Goal: Task Accomplishment & Management: Manage account settings

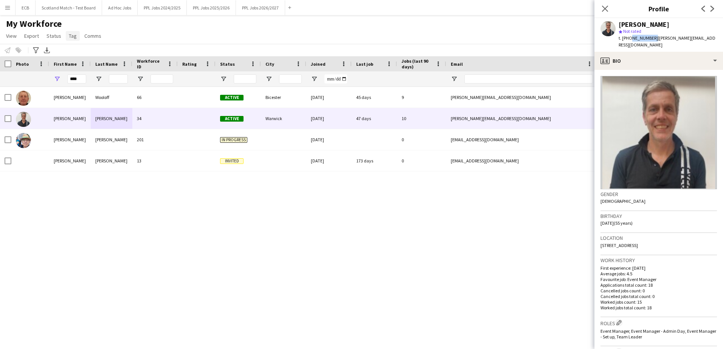
scroll to position [117, 0]
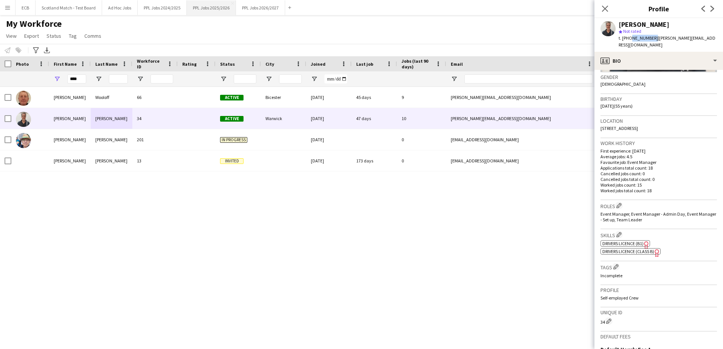
click at [207, 8] on button "PPL Jobs 2025/2026 Close" at bounding box center [211, 7] width 49 height 15
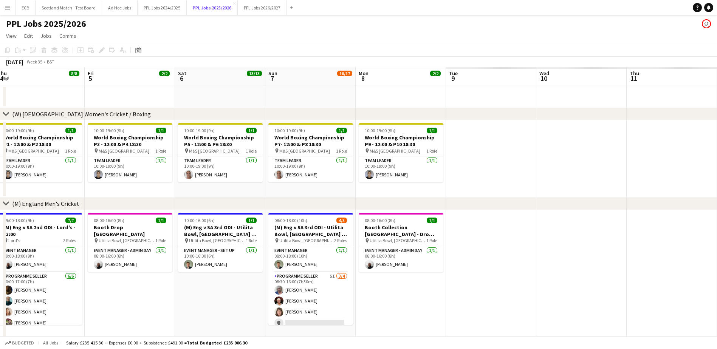
scroll to position [0, 186]
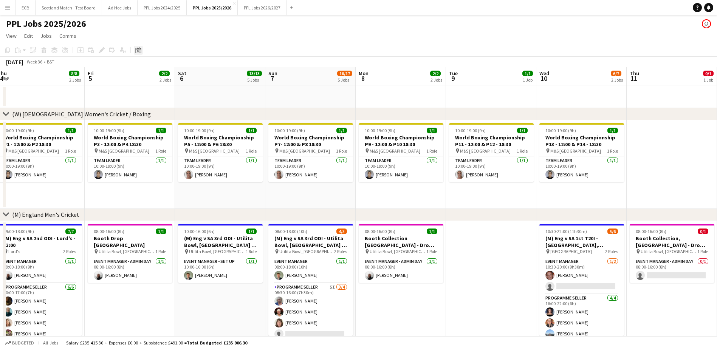
click at [137, 52] on icon "Date picker" at bounding box center [138, 50] width 6 height 6
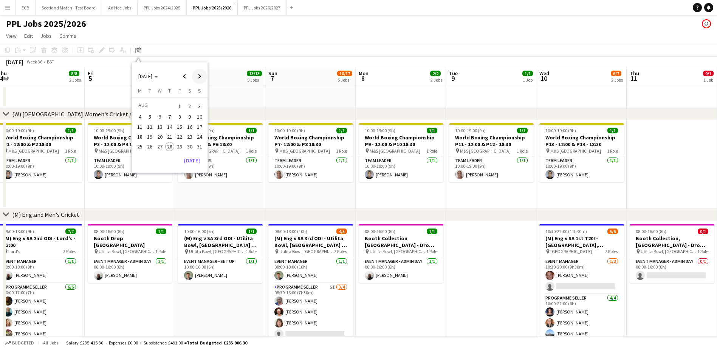
click at [199, 74] on span "Next month" at bounding box center [199, 76] width 15 height 15
click at [200, 75] on span "Next month" at bounding box center [199, 76] width 15 height 15
click at [188, 105] on span "1" at bounding box center [189, 106] width 9 height 11
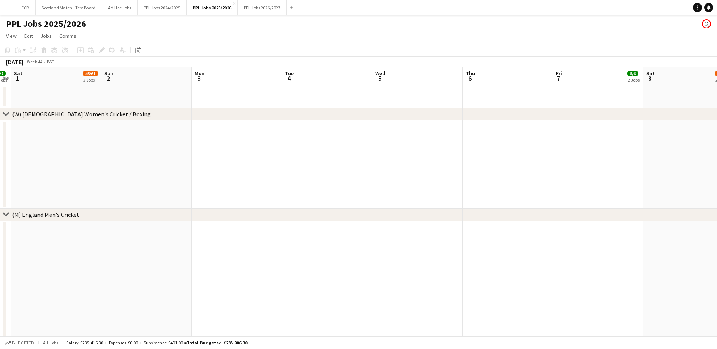
scroll to position [0, 250]
click at [139, 49] on icon at bounding box center [138, 50] width 6 height 6
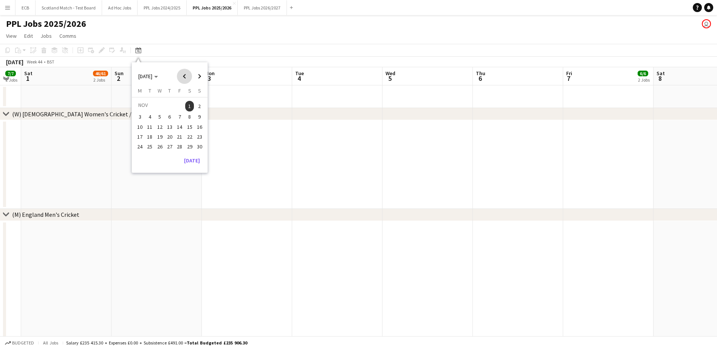
click at [181, 76] on span "Previous month" at bounding box center [184, 76] width 15 height 15
click at [188, 116] on span "4" at bounding box center [189, 115] width 9 height 9
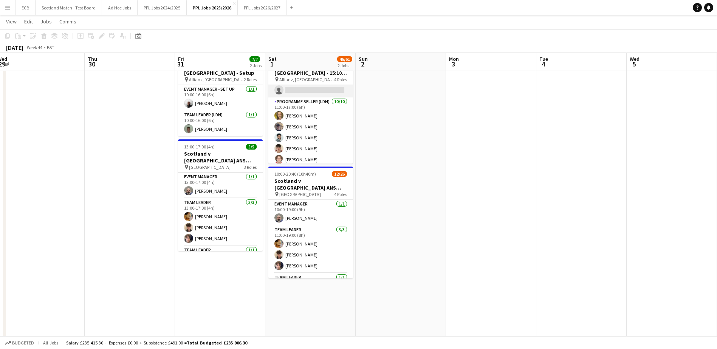
scroll to position [306, 0]
click at [223, 184] on app-card-role "Event Manager [DATE] 13:00-17:00 (4h) [PERSON_NAME]" at bounding box center [220, 186] width 85 height 26
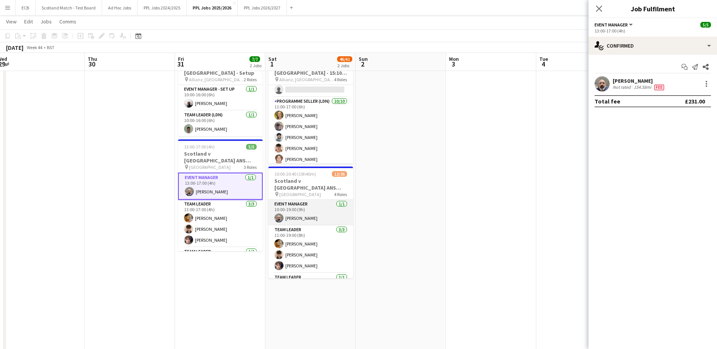
click at [298, 212] on app-card-role "Event Manager [DATE] 10:00-19:00 (9h) [PERSON_NAME]" at bounding box center [310, 213] width 85 height 26
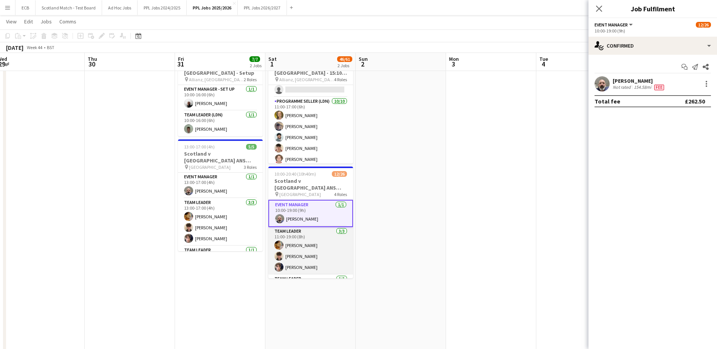
click at [296, 245] on app-card-role "Team Leader [DATE] 11:00-19:00 (8h) [PERSON_NAME] [PERSON_NAME] [PERSON_NAME]" at bounding box center [310, 251] width 85 height 48
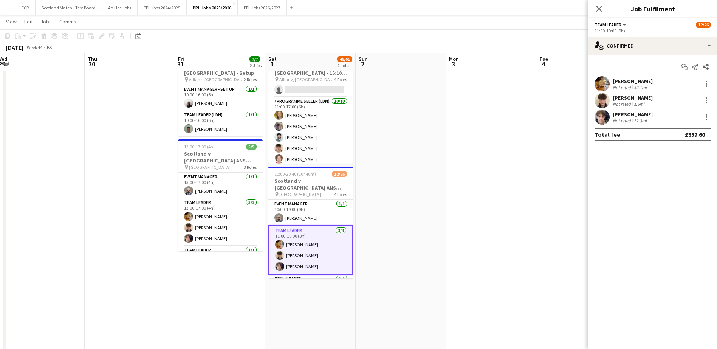
click at [624, 86] on div "Not rated" at bounding box center [623, 88] width 20 height 6
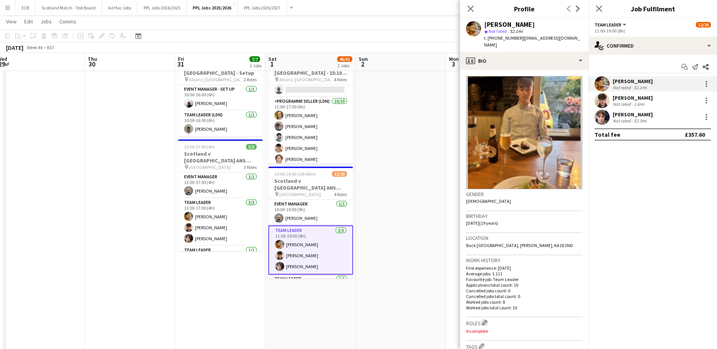
click at [487, 320] on app-icon "Edit crew company roles" at bounding box center [484, 322] width 5 height 5
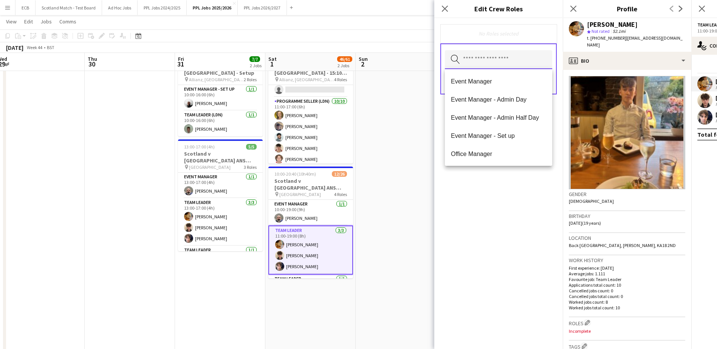
click at [503, 65] on input "text" at bounding box center [498, 59] width 107 height 19
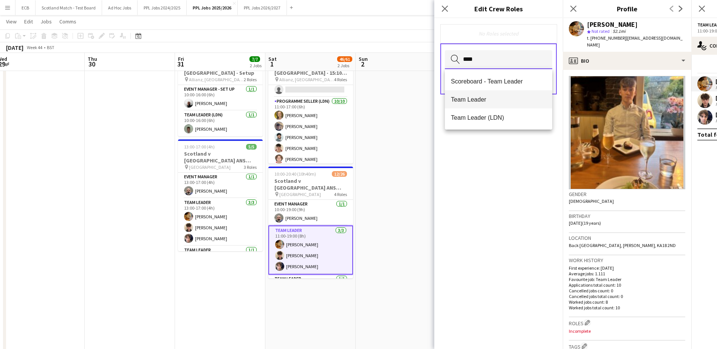
type input "****"
click at [488, 98] on span "Team Leader" at bounding box center [498, 99] width 95 height 7
type input "****"
click at [489, 79] on span "Programme Seller" at bounding box center [498, 81] width 95 height 7
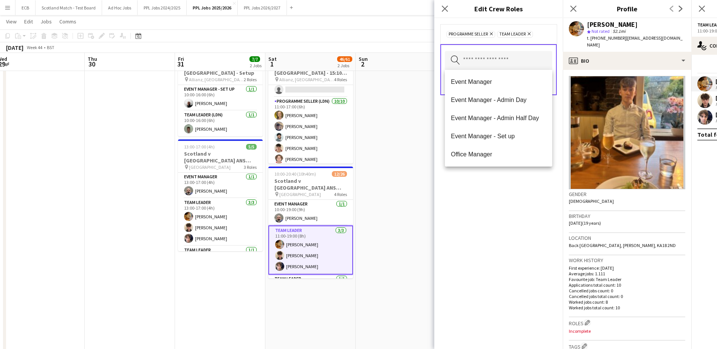
click at [497, 209] on div "Programme Seller Remove Team Leader Remove Search by role type Save" at bounding box center [498, 183] width 129 height 331
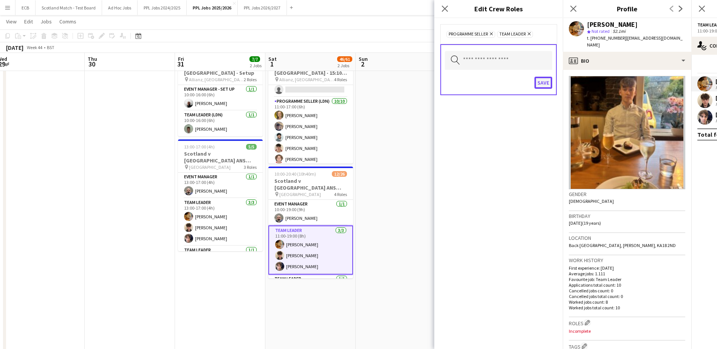
click at [545, 78] on button "Save" at bounding box center [544, 83] width 18 height 12
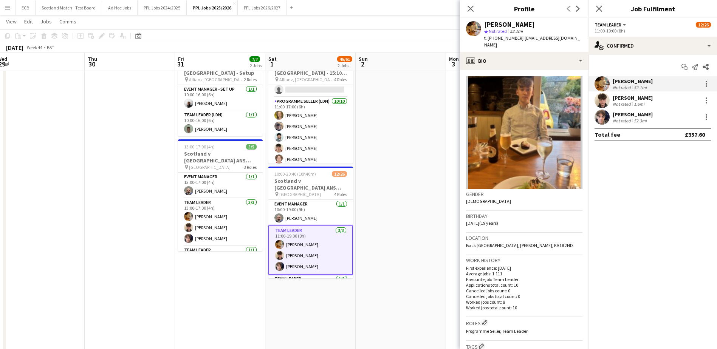
click at [633, 99] on div "[PERSON_NAME]" at bounding box center [633, 98] width 40 height 7
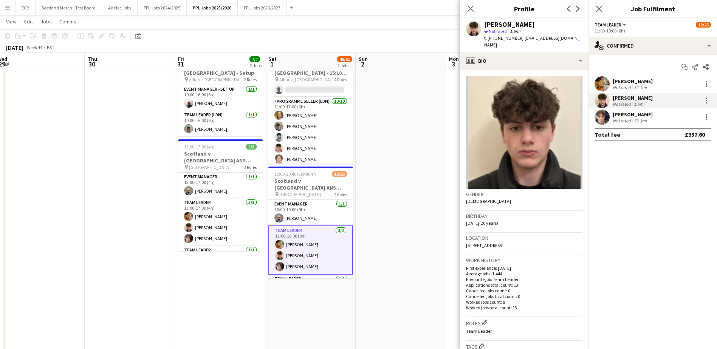
click at [632, 116] on div "[PERSON_NAME]" at bounding box center [633, 114] width 40 height 7
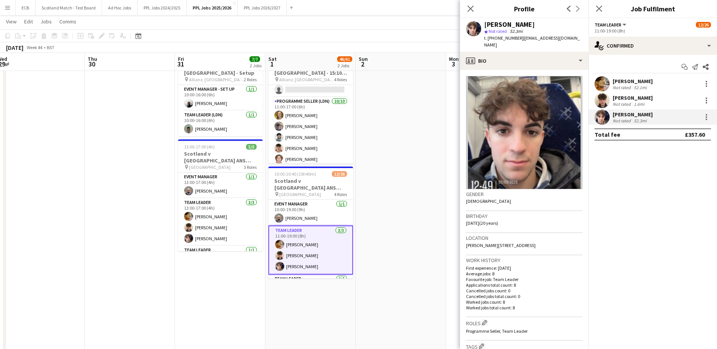
click at [636, 84] on div "[PERSON_NAME]" at bounding box center [633, 81] width 40 height 7
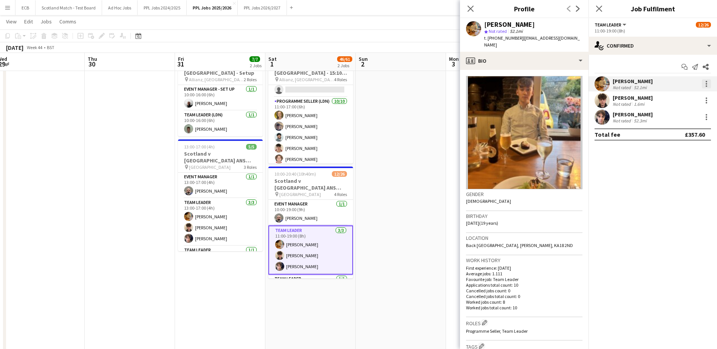
click at [705, 81] on div at bounding box center [706, 83] width 9 height 9
click at [661, 95] on span "Edit fee" at bounding box center [668, 98] width 20 height 6
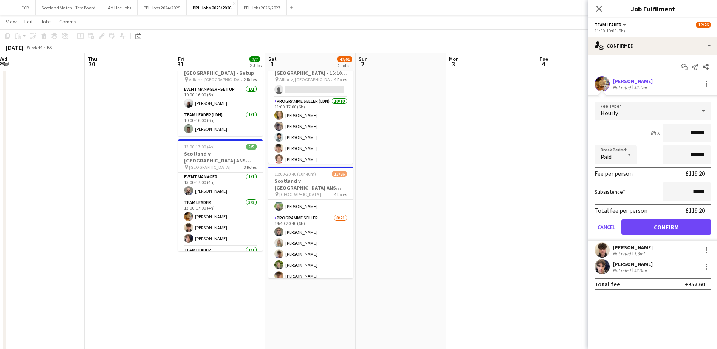
scroll to position [87, 0]
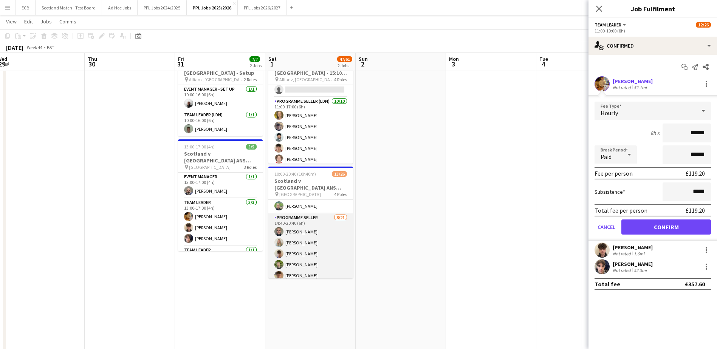
click at [321, 226] on app-card-role "Programme Seller [DATE] 14:40-20:40 (6h) [PERSON_NAME] [PERSON_NAME] [PERSON_NA…" at bounding box center [310, 336] width 85 height 245
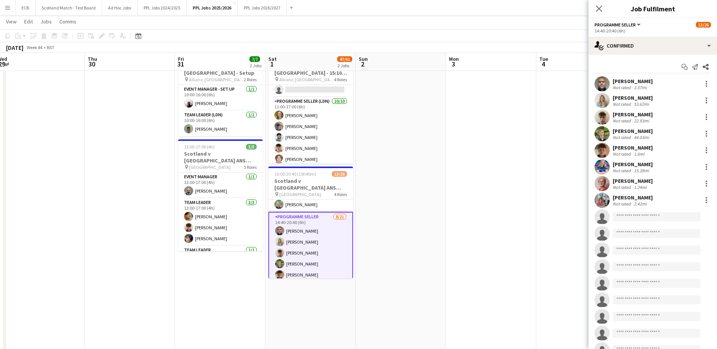
scroll to position [85, 0]
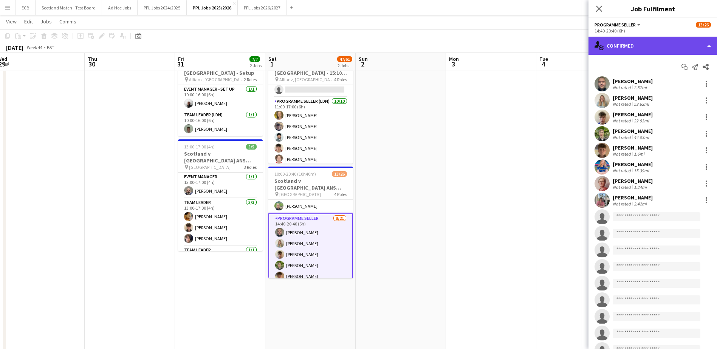
click at [677, 51] on div "single-neutral-actions-check-2 Confirmed" at bounding box center [653, 46] width 129 height 18
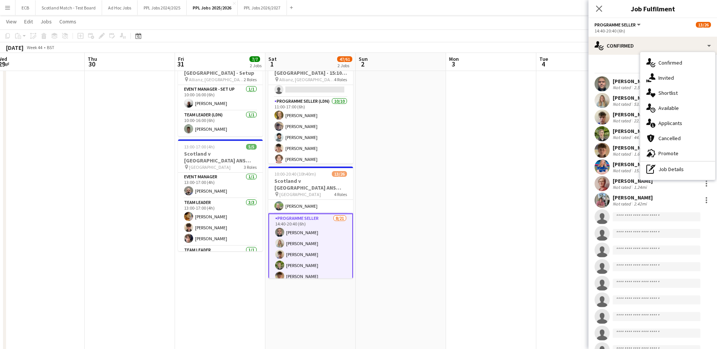
click at [310, 225] on app-card-role "Programme Seller [DATE] 14:40-20:40 (6h) [PERSON_NAME] [PERSON_NAME] [PERSON_NA…" at bounding box center [310, 337] width 85 height 246
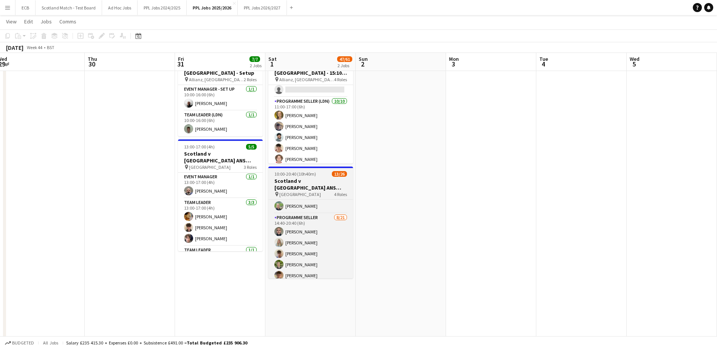
click at [309, 174] on span "10:00-20:40 (10h40m)" at bounding box center [295, 174] width 42 height 6
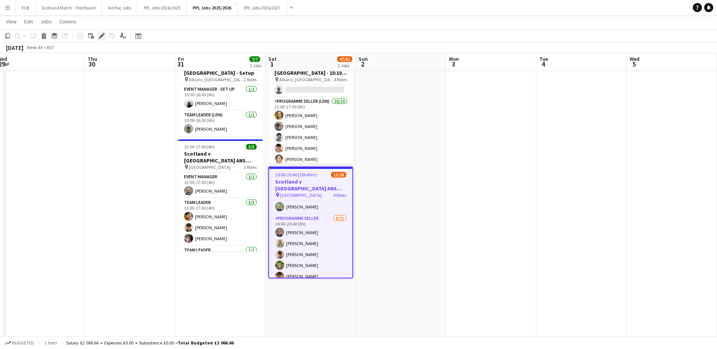
click at [101, 37] on icon at bounding box center [101, 36] width 4 height 4
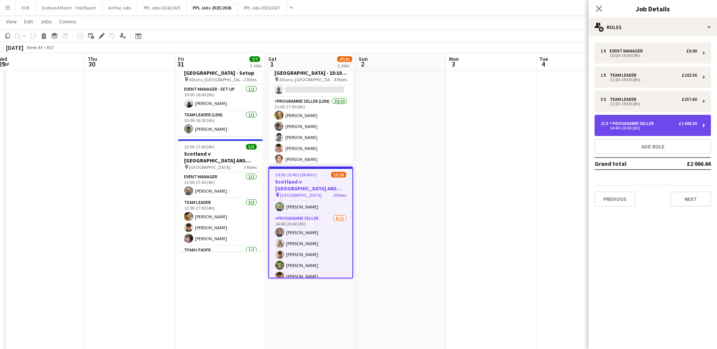
click at [658, 124] on div "21 x Programme Seller £1 606.50" at bounding box center [649, 123] width 96 height 5
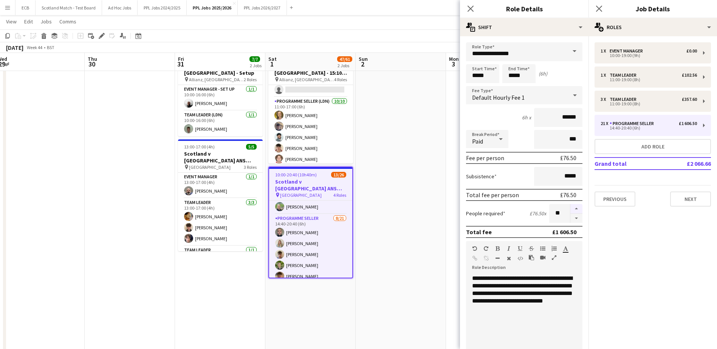
click at [570, 206] on button "button" at bounding box center [576, 209] width 12 height 10
click at [572, 219] on button "button" at bounding box center [576, 218] width 12 height 9
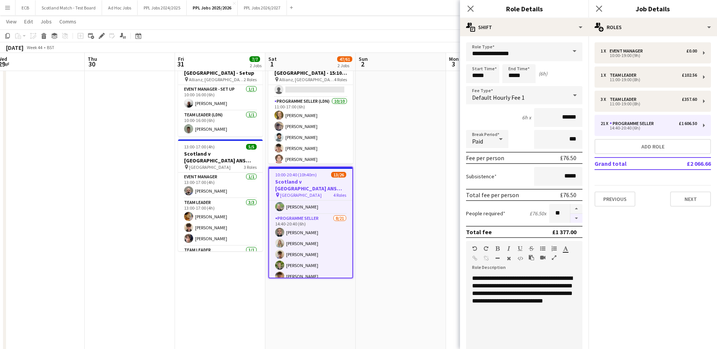
click at [572, 219] on button "button" at bounding box center [576, 218] width 12 height 9
type input "**"
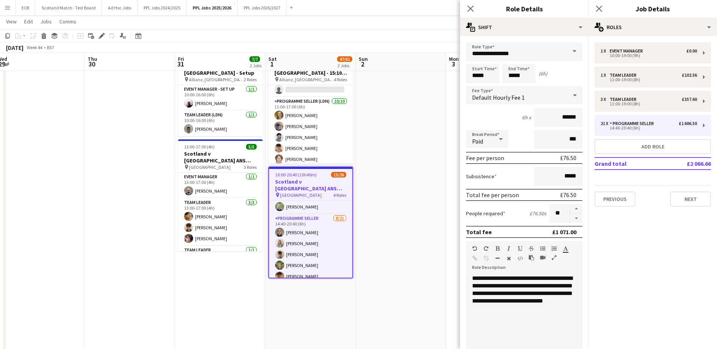
click at [425, 215] on app-date-cell at bounding box center [401, 236] width 90 height 375
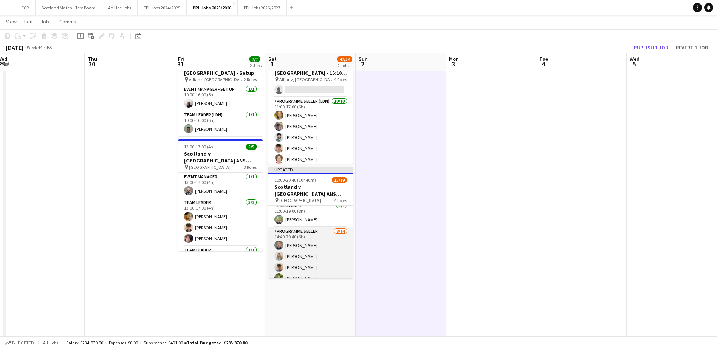
scroll to position [77, 0]
click at [319, 228] on app-card-role "Programme Seller [DATE] 14:40-20:40 (6h) [PERSON_NAME] [PERSON_NAME] [PERSON_NA…" at bounding box center [310, 312] width 85 height 168
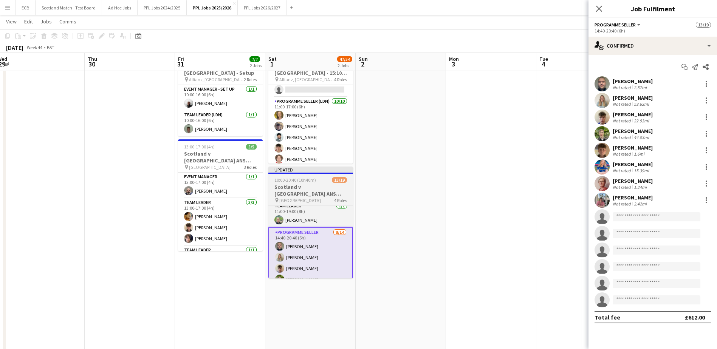
click at [304, 178] on span "10:00-20:40 (10h40m)" at bounding box center [295, 180] width 42 height 6
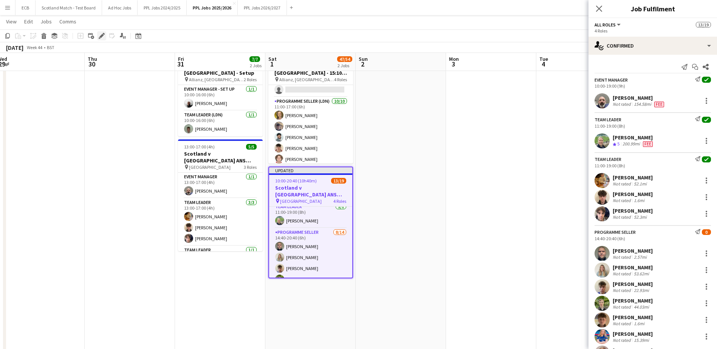
click at [102, 37] on icon "Edit" at bounding box center [102, 36] width 6 height 6
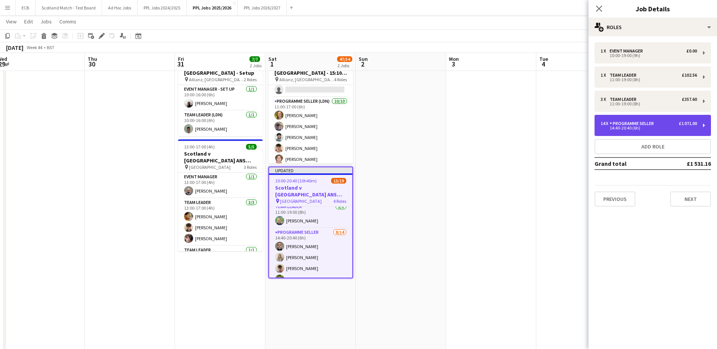
click at [663, 123] on div "14 x Programme Seller £1 071.00" at bounding box center [649, 123] width 96 height 5
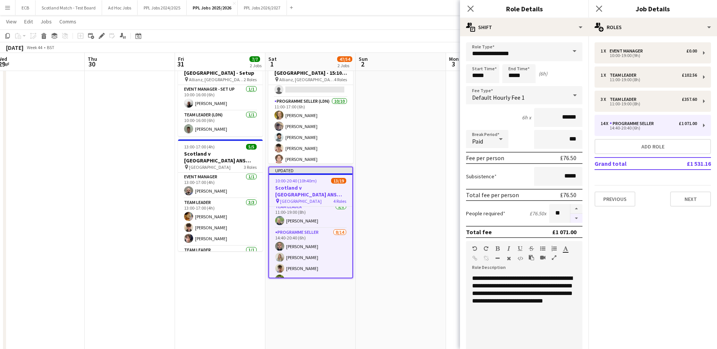
click at [571, 216] on button "button" at bounding box center [576, 218] width 12 height 9
type input "**"
click at [395, 227] on app-date-cell at bounding box center [401, 236] width 90 height 375
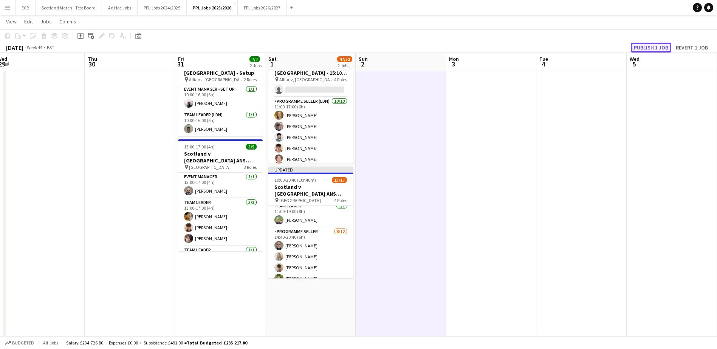
click at [660, 48] on button "Publish 1 job" at bounding box center [651, 48] width 40 height 10
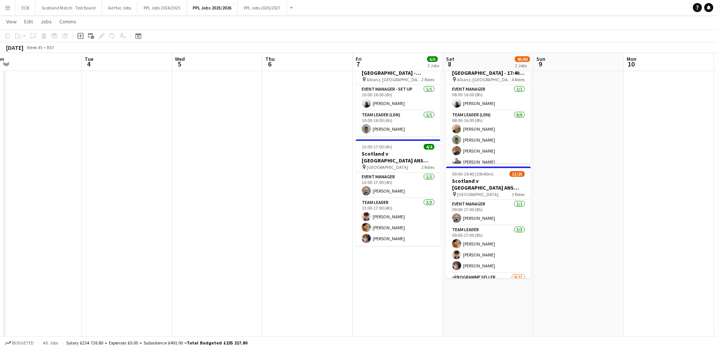
scroll to position [0, 244]
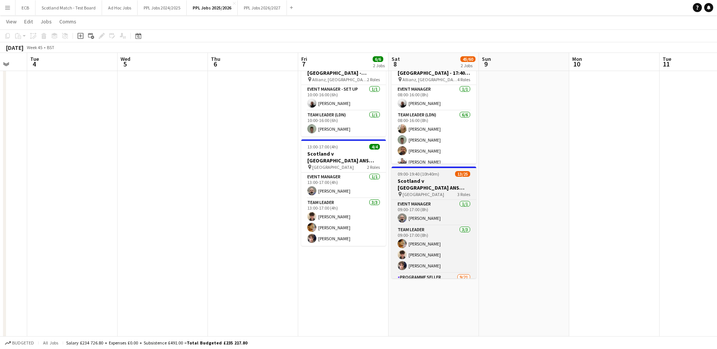
click at [431, 182] on h3 "Scotland v [GEOGRAPHIC_DATA] ANS 2025 - 15:10 KO" at bounding box center [434, 185] width 85 height 14
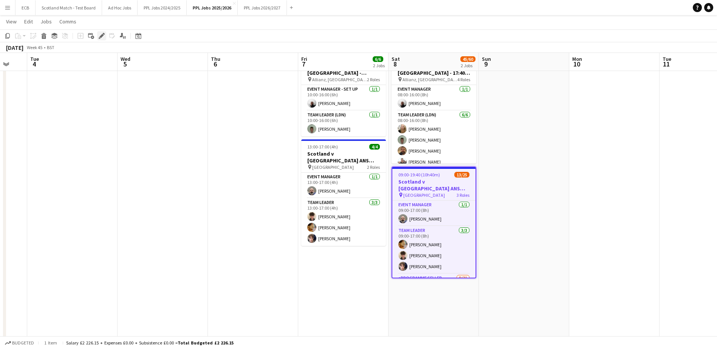
click at [103, 37] on icon "Edit" at bounding box center [102, 36] width 6 height 6
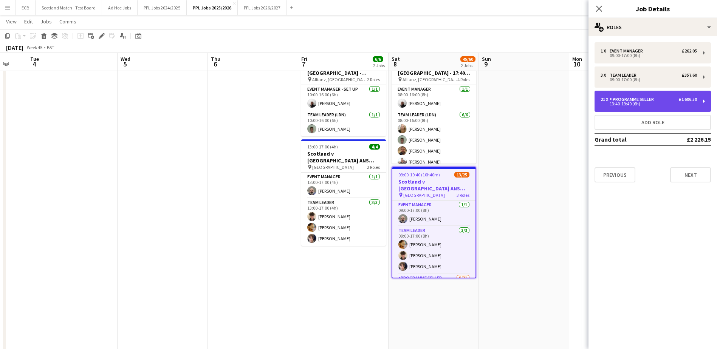
click at [666, 95] on div "21 x Programme Seller £1 606.50 13:40-19:40 (6h)" at bounding box center [653, 101] width 116 height 21
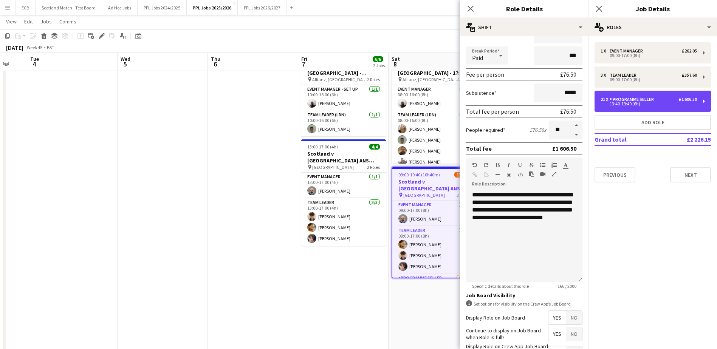
scroll to position [18, 0]
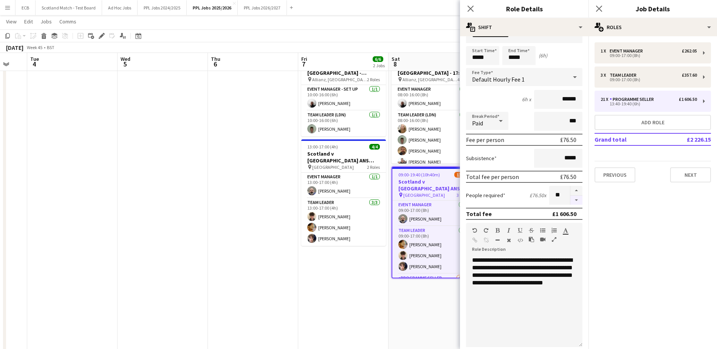
click at [571, 200] on button "button" at bounding box center [576, 200] width 12 height 9
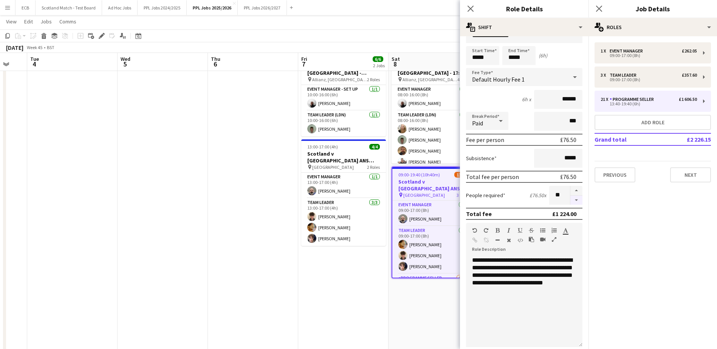
click at [571, 200] on button "button" at bounding box center [576, 200] width 12 height 9
type input "**"
click at [413, 310] on app-date-cell "08:00-17:00 (9h) 32/35 England v Fiji - [GEOGRAPHIC_DATA], [GEOGRAPHIC_DATA] - …" at bounding box center [434, 236] width 90 height 375
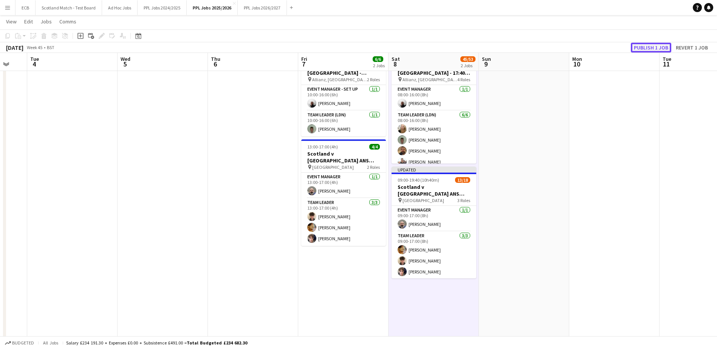
click at [647, 48] on button "Publish 1 job" at bounding box center [651, 48] width 40 height 10
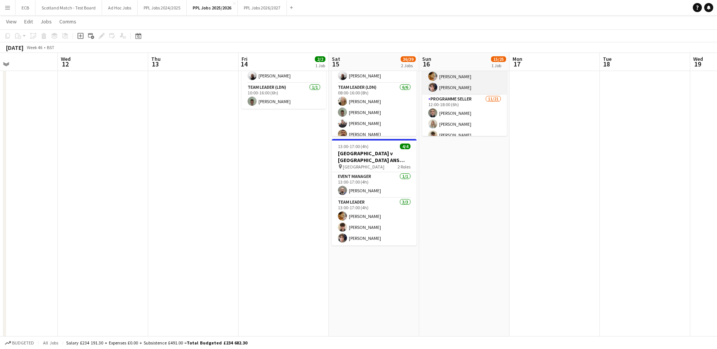
scroll to position [42, 0]
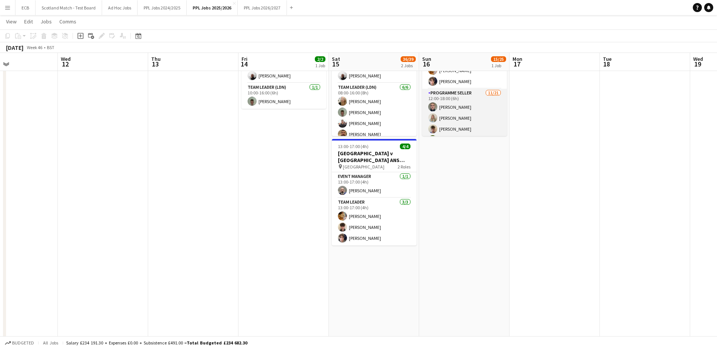
click at [467, 113] on app-card-role "Programme Seller [DATE] 12:00-18:00 (6h) [PERSON_NAME] [PERSON_NAME] [PERSON_NA…" at bounding box center [464, 211] width 85 height 245
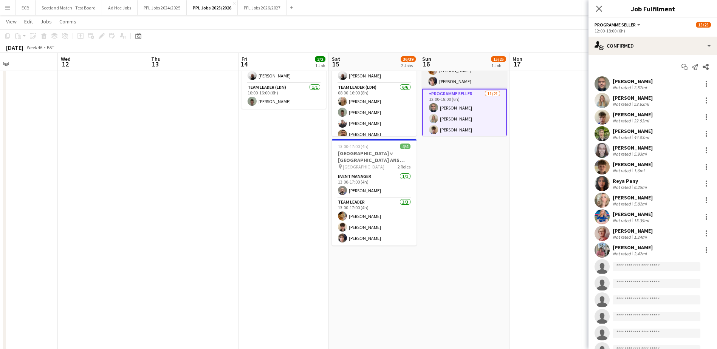
click at [453, 80] on app-card-role "Team Leader [DATE] 09:00-17:00 (8h) [PERSON_NAME] [PERSON_NAME] [PERSON_NAME]" at bounding box center [464, 65] width 85 height 48
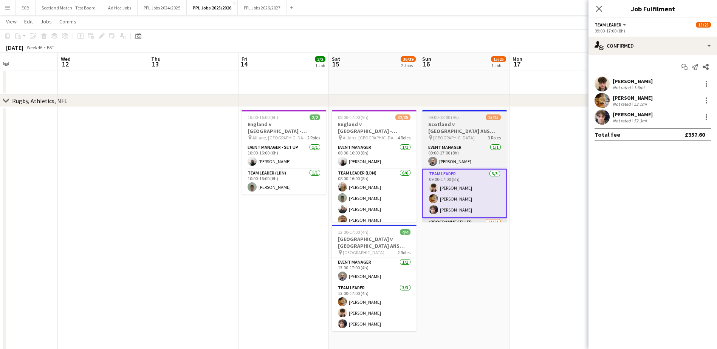
scroll to position [343, 0]
click at [464, 121] on h3 "Scotland v [GEOGRAPHIC_DATA] ANS 2025 - 15:10 KO" at bounding box center [464, 128] width 85 height 14
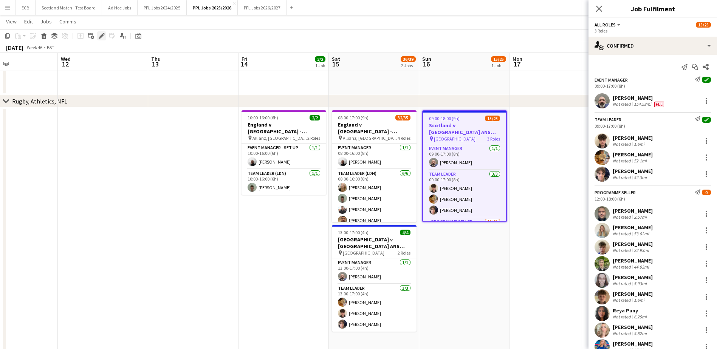
click at [100, 39] on icon at bounding box center [100, 38] width 2 height 2
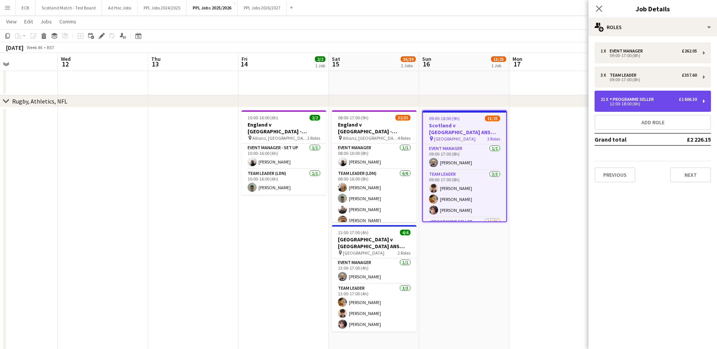
click at [658, 100] on div "21 x Programme Seller £1 606.50" at bounding box center [649, 99] width 96 height 5
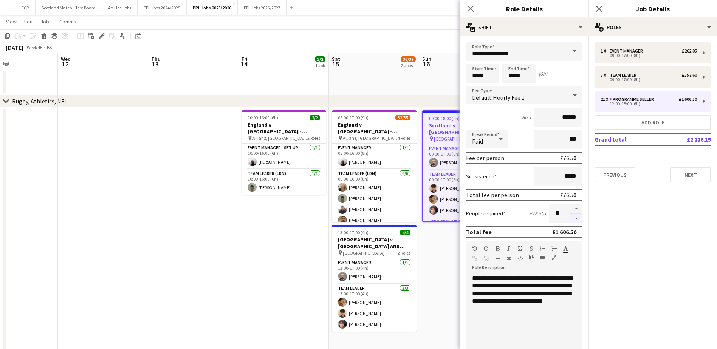
click at [570, 216] on button "button" at bounding box center [576, 218] width 12 height 9
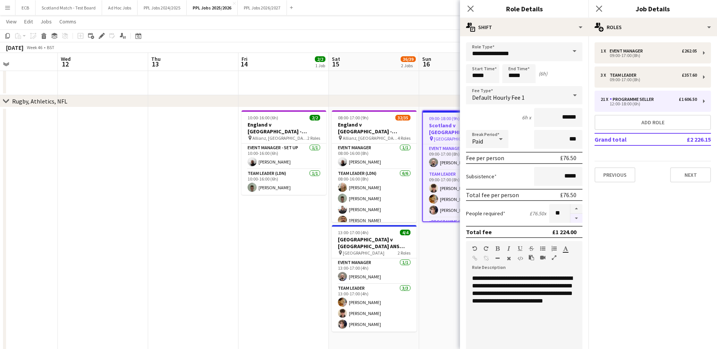
click at [570, 216] on button "button" at bounding box center [576, 218] width 12 height 9
type input "**"
click at [445, 256] on app-date-cell "09:00-18:00 (9h) 15/25 Scotland v [GEOGRAPHIC_DATA] ANS 2025 - 15:10 KO pin [GE…" at bounding box center [464, 294] width 90 height 375
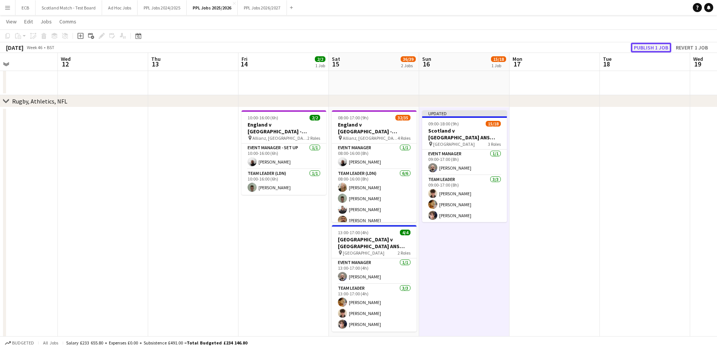
click at [646, 48] on button "Publish 1 job" at bounding box center [651, 48] width 40 height 10
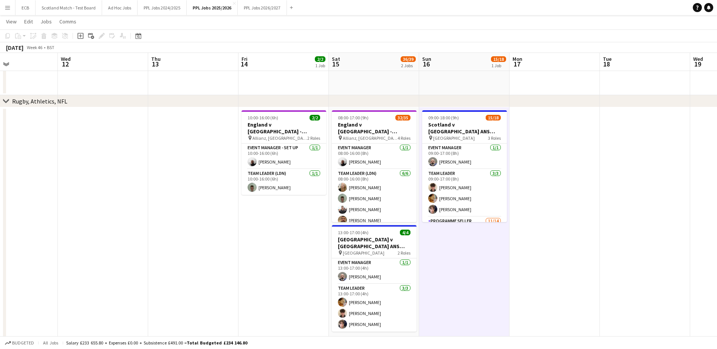
click at [471, 249] on app-date-cell "09:00-18:00 (9h) 15/18 Scotland v [GEOGRAPHIC_DATA] ANS 2025 - 15:10 KO pin [GE…" at bounding box center [464, 294] width 90 height 375
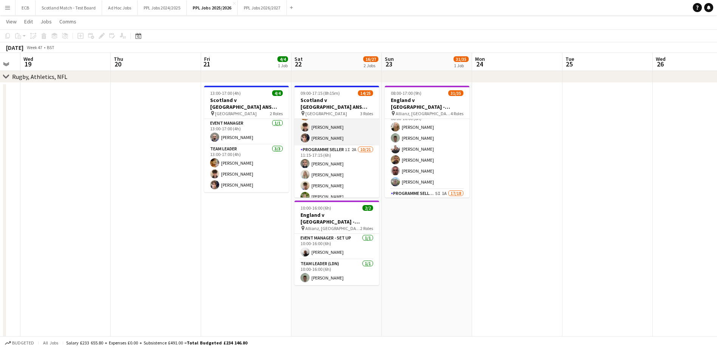
scroll to position [48, 0]
click at [335, 149] on app-card-role "Programme Seller 1I 2A [DATE] 11:15-17:15 (6h) [PERSON_NAME] [PERSON_NAME] [PER…" at bounding box center [336, 266] width 85 height 245
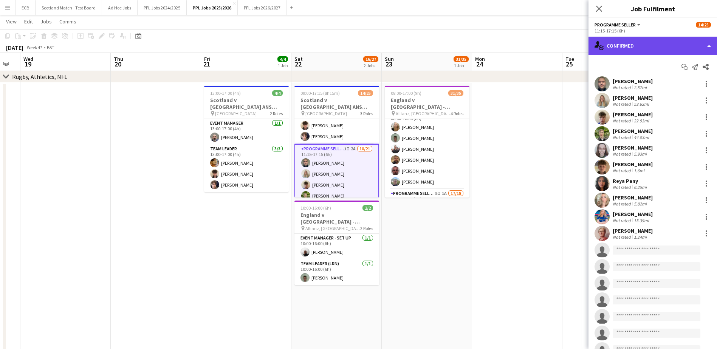
click at [662, 42] on div "single-neutral-actions-check-2 Confirmed" at bounding box center [653, 46] width 129 height 18
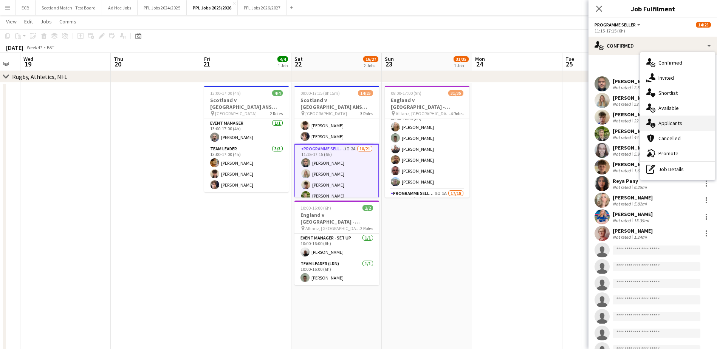
click at [674, 119] on div "single-neutral-actions-information Applicants" at bounding box center [677, 123] width 75 height 15
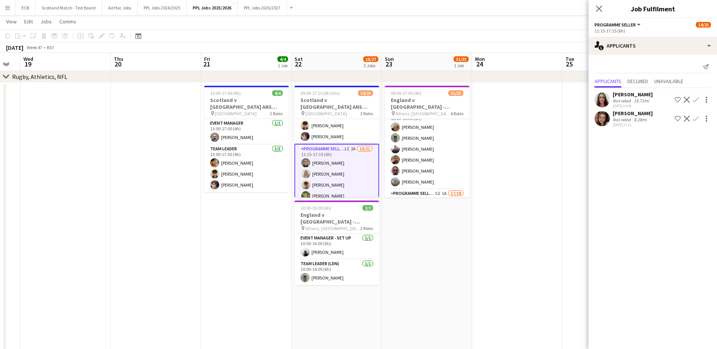
click at [699, 98] on button "Confirm" at bounding box center [695, 99] width 9 height 9
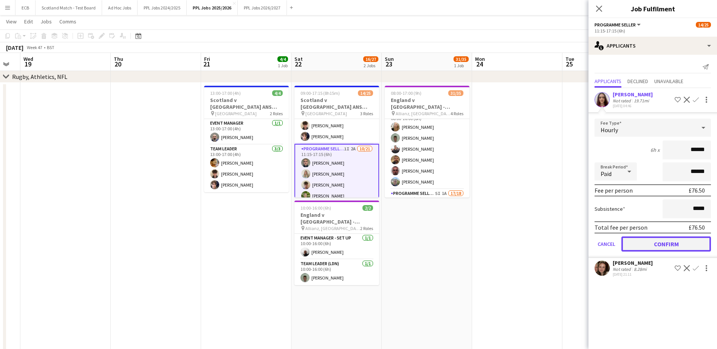
click at [673, 251] on button "Confirm" at bounding box center [666, 244] width 90 height 15
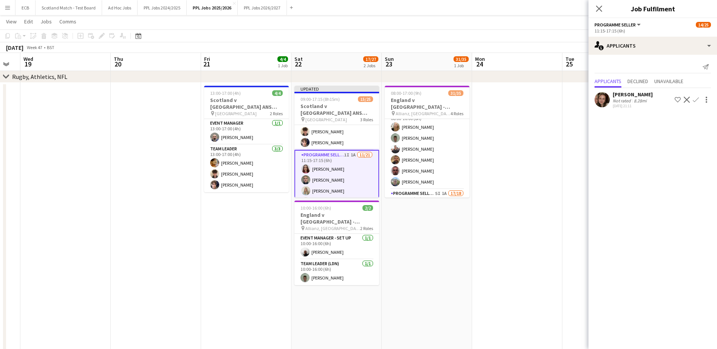
click at [697, 102] on app-icon "Confirm" at bounding box center [696, 100] width 6 height 6
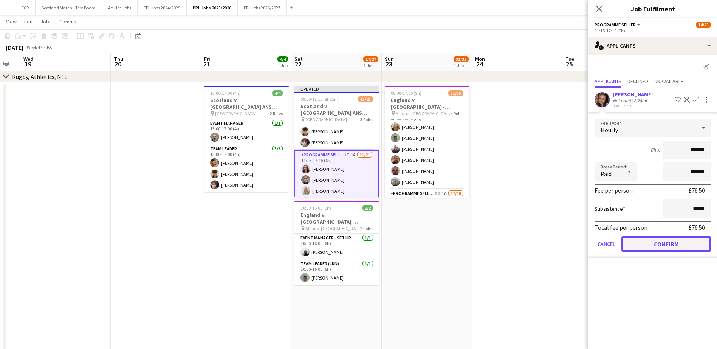
click at [672, 245] on button "Confirm" at bounding box center [666, 244] width 90 height 15
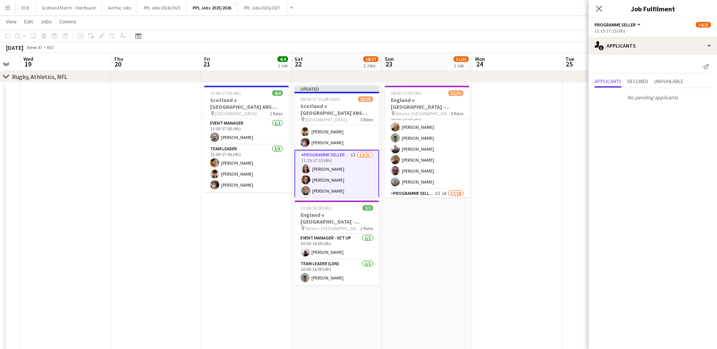
click at [342, 171] on app-card-role "Programme Seller 1I [DATE] 11:15-17:15 (6h) [PERSON_NAME] [PERSON_NAME] [PERSON…" at bounding box center [336, 273] width 85 height 246
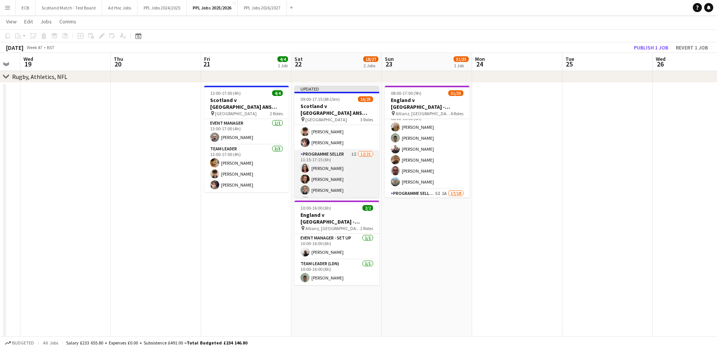
click at [326, 155] on app-card-role "Programme Seller 1I [DATE] 11:15-17:15 (6h) [PERSON_NAME] [PERSON_NAME] [PERSON…" at bounding box center [336, 272] width 85 height 245
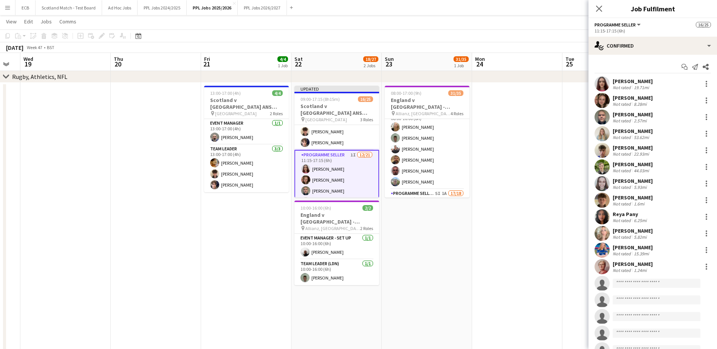
drag, startPoint x: 314, startPoint y: 170, endPoint x: 334, endPoint y: 155, distance: 24.3
click at [334, 155] on app-card-role "Programme Seller 1I [DATE] 11:15-17:15 (6h) [PERSON_NAME] [PERSON_NAME] [PERSON…" at bounding box center [336, 273] width 85 height 246
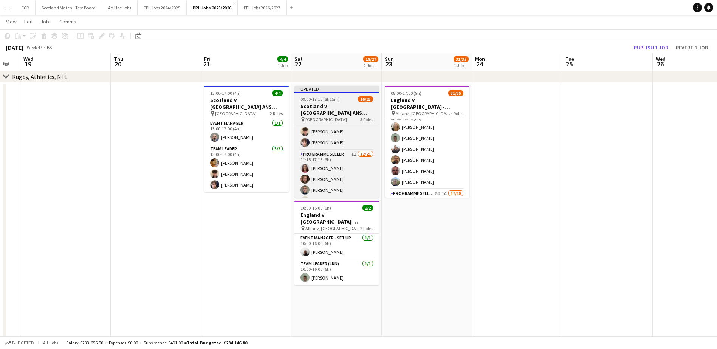
click at [338, 108] on h3 "Scotland v [GEOGRAPHIC_DATA] ANS 2025 - 15:10 KO" at bounding box center [336, 110] width 85 height 14
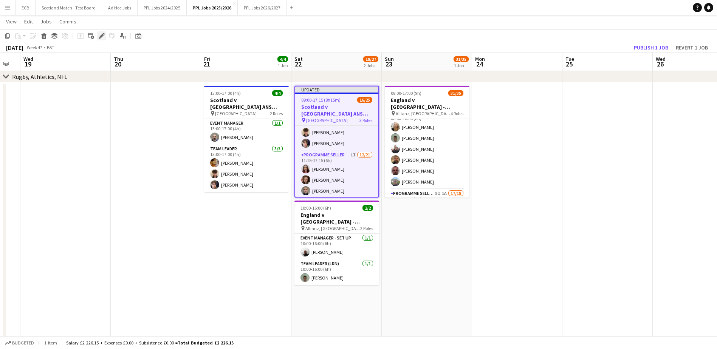
click at [102, 36] on icon at bounding box center [101, 36] width 4 height 4
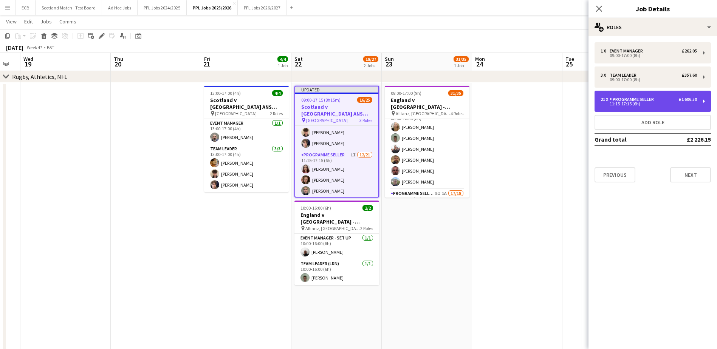
click at [645, 102] on div "Programme Seller" at bounding box center [633, 99] width 47 height 5
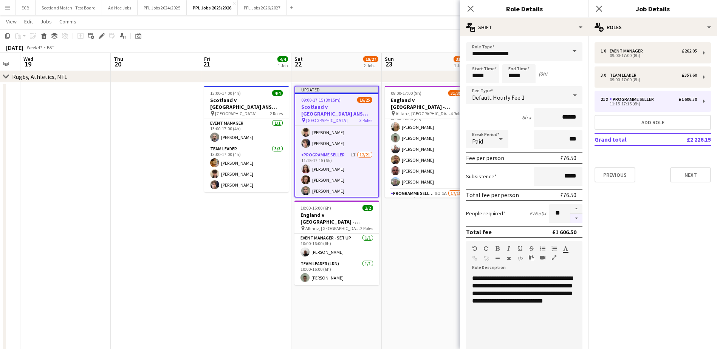
click at [570, 218] on button "button" at bounding box center [576, 218] width 12 height 9
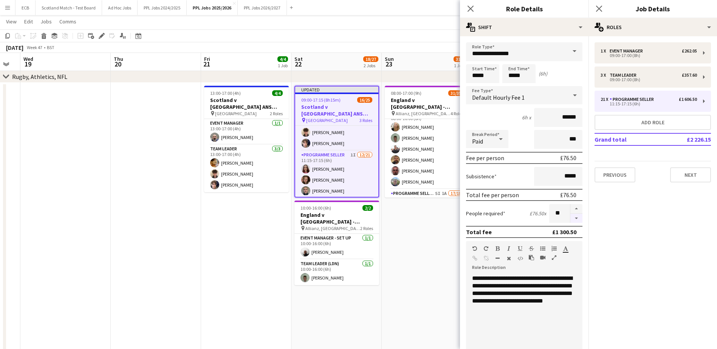
click at [570, 218] on button "button" at bounding box center [576, 218] width 12 height 9
type input "**"
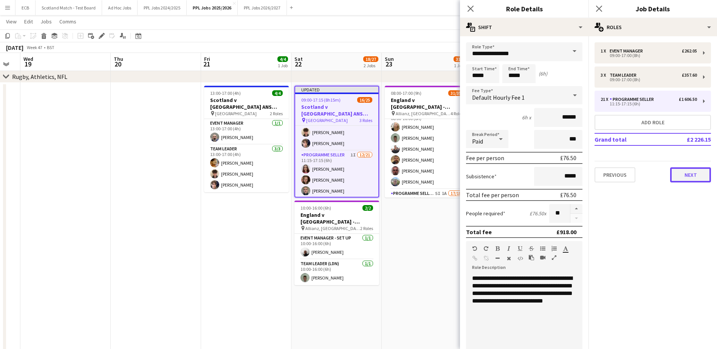
click at [693, 179] on button "Next" at bounding box center [690, 174] width 41 height 15
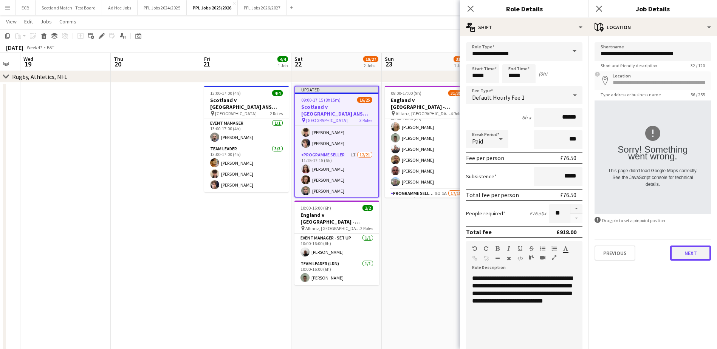
click at [698, 253] on button "Next" at bounding box center [690, 253] width 41 height 15
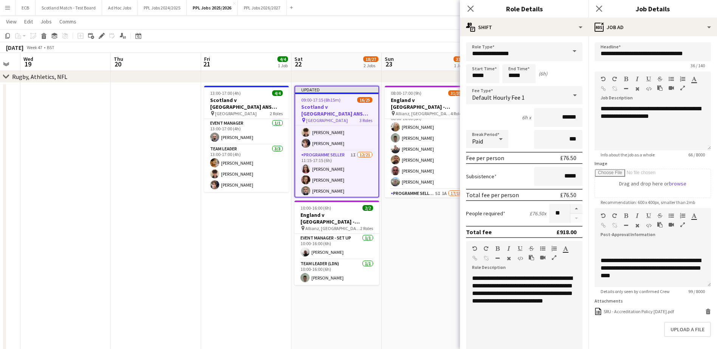
click at [429, 245] on app-date-cell "08:00-17:00 (9h) 31/35 England v Argentina - [GEOGRAPHIC_DATA], [GEOGRAPHIC_DAT…" at bounding box center [427, 270] width 90 height 375
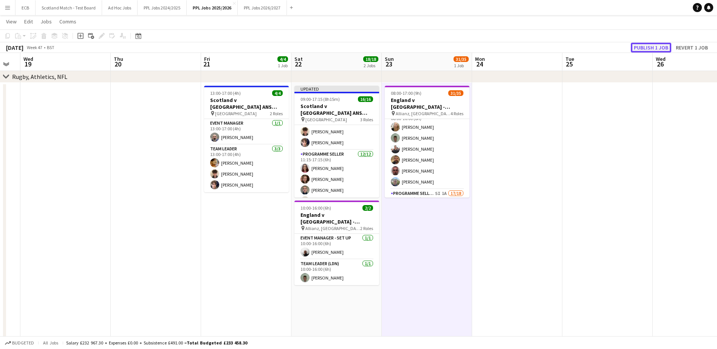
click at [661, 45] on button "Publish 1 job" at bounding box center [651, 48] width 40 height 10
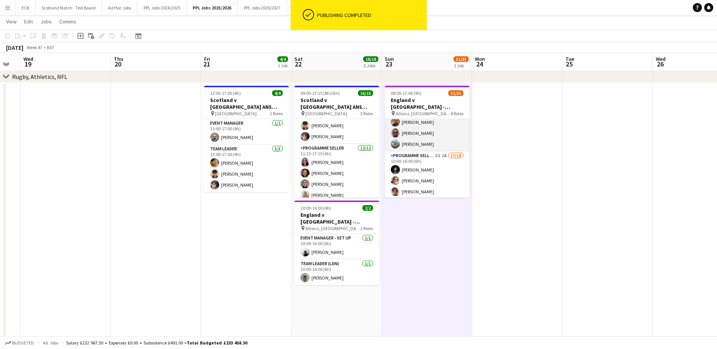
scroll to position [74, 0]
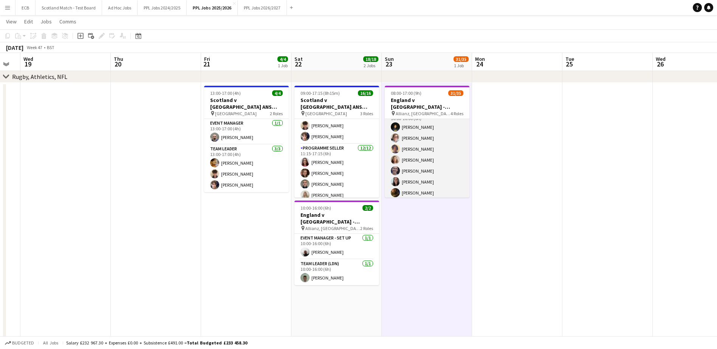
click at [421, 156] on app-card-role "Programme Seller (LDN) 5I 1A 17/18 10:00-16:00 (6h) [PERSON_NAME] [PERSON_NAME]…" at bounding box center [427, 215] width 85 height 212
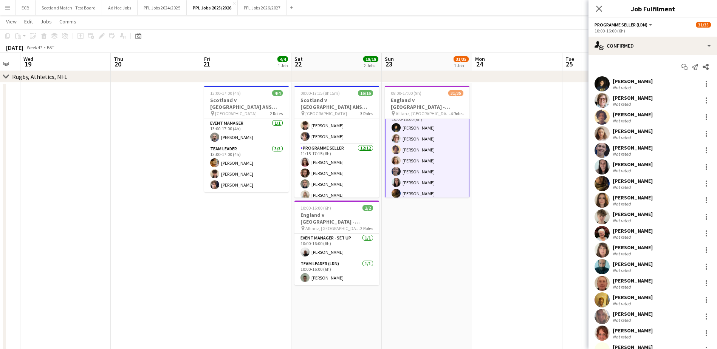
scroll to position [56, 0]
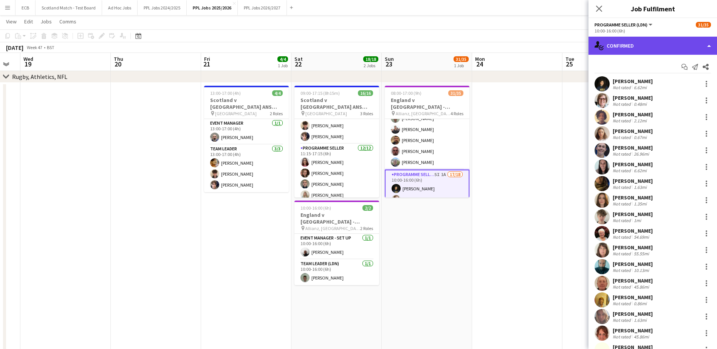
click at [639, 50] on div "single-neutral-actions-check-2 Confirmed" at bounding box center [653, 46] width 129 height 18
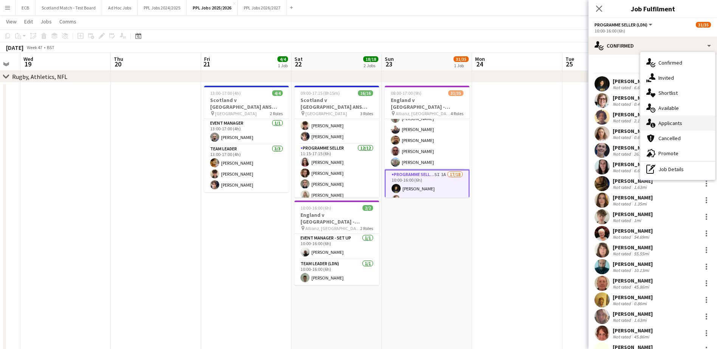
click at [665, 125] on div "single-neutral-actions-information Applicants" at bounding box center [677, 123] width 75 height 15
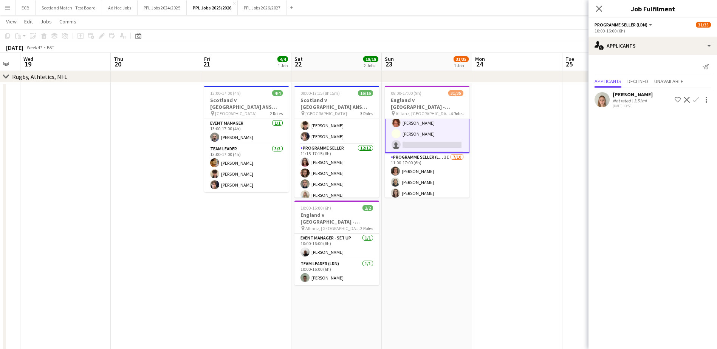
scroll to position [366, 0]
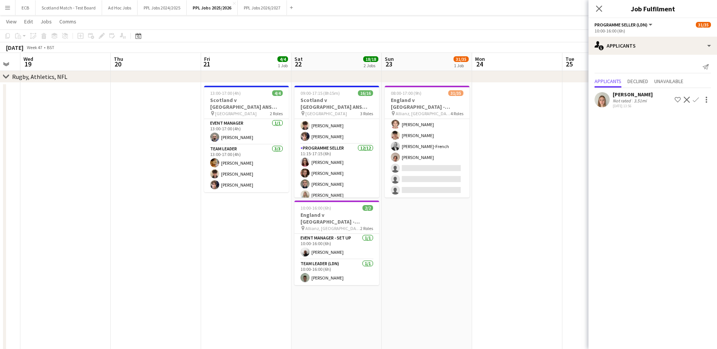
click at [416, 237] on app-date-cell "08:00-17:00 (9h) 31/35 England v Argentina - [GEOGRAPHIC_DATA], [GEOGRAPHIC_DAT…" at bounding box center [427, 270] width 90 height 375
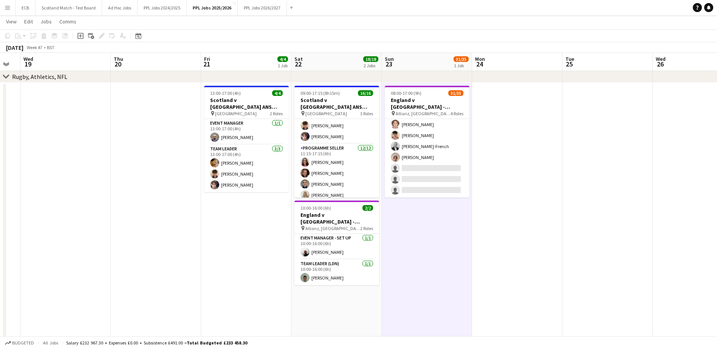
scroll to position [364, 0]
click at [431, 216] on app-date-cell "08:00-17:00 (9h) 31/35 England v Argentina - [GEOGRAPHIC_DATA], [GEOGRAPHIC_DAT…" at bounding box center [427, 270] width 90 height 375
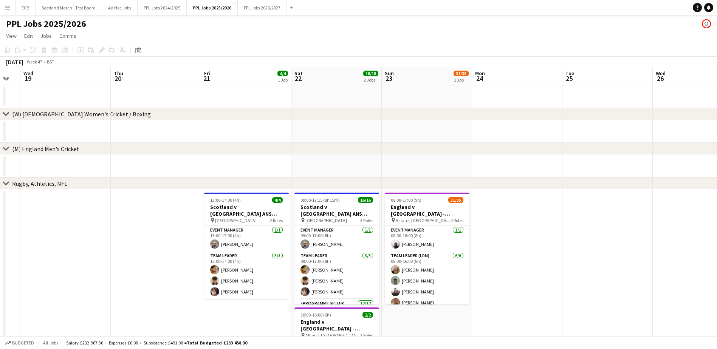
scroll to position [0, 251]
